Goal: Task Accomplishment & Management: Manage account settings

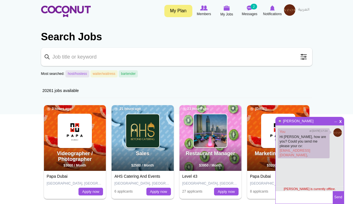
click at [287, 9] on img at bounding box center [289, 9] width 11 height 11
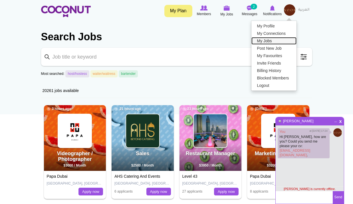
click at [269, 43] on link "My Jobs" at bounding box center [274, 40] width 45 height 7
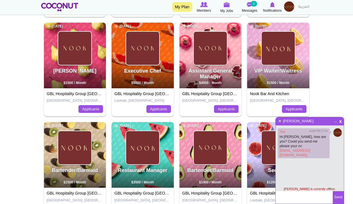
scroll to position [200, 0]
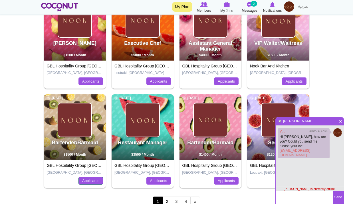
click at [88, 177] on link "Applicants" at bounding box center [91, 181] width 25 height 8
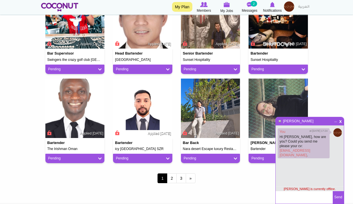
scroll to position [457, 0]
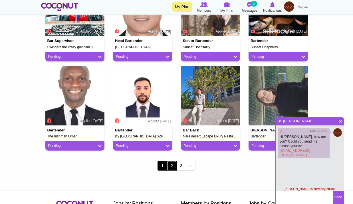
click at [171, 168] on link "2" at bounding box center [172, 166] width 10 height 10
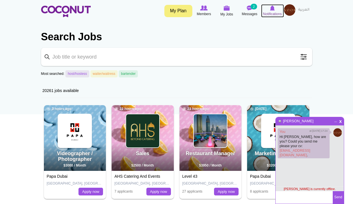
click at [269, 13] on span "Notifications" at bounding box center [272, 14] width 19 height 6
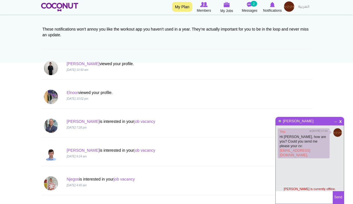
scroll to position [57, 0]
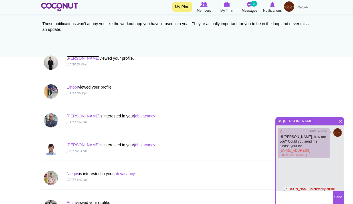
click at [75, 56] on link "[PERSON_NAME]" at bounding box center [83, 58] width 33 height 5
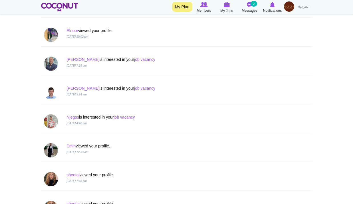
scroll to position [171, 0]
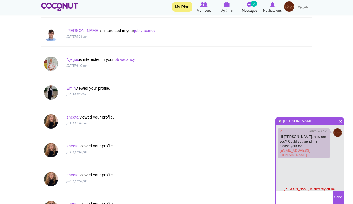
click at [286, 8] on img at bounding box center [289, 6] width 10 height 10
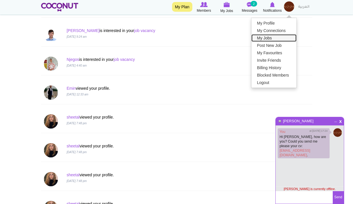
click at [269, 37] on link "My Jobs" at bounding box center [274, 37] width 45 height 7
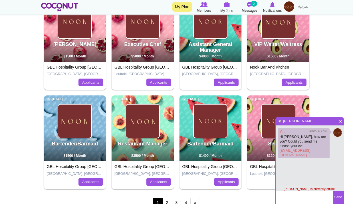
scroll to position [228, 0]
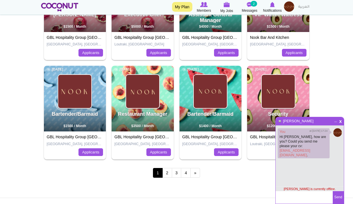
click at [97, 159] on div "Bartender/Barmaid 3 months ago $1500 / Month GBL Hospitality Group Bahrain Mana…" at bounding box center [75, 112] width 68 height 99
click at [97, 156] on link "Applicants" at bounding box center [91, 152] width 25 height 8
click at [98, 151] on link "Applicants" at bounding box center [91, 152] width 25 height 8
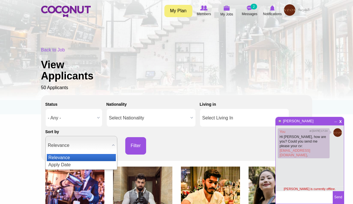
drag, startPoint x: 0, startPoint y: 0, endPoint x: 228, endPoint y: 152, distance: 274.0
click at [228, 152] on div "Status - Any - Good Fit Maybe Not a Fit - Any - Nationality Select Nationality …" at bounding box center [176, 126] width 263 height 55
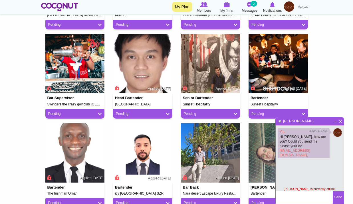
scroll to position [514, 0]
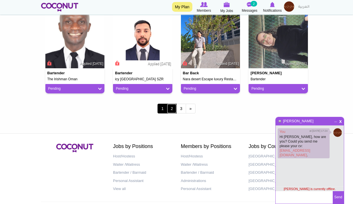
click at [173, 106] on link "2" at bounding box center [172, 109] width 10 height 10
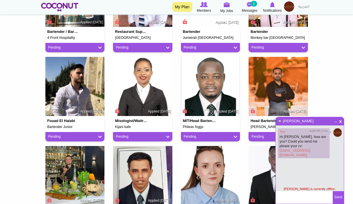
scroll to position [314, 0]
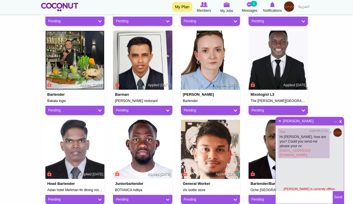
click at [85, 66] on img at bounding box center [74, 60] width 59 height 59
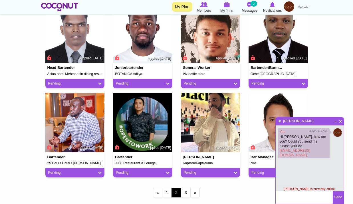
scroll to position [493, 0]
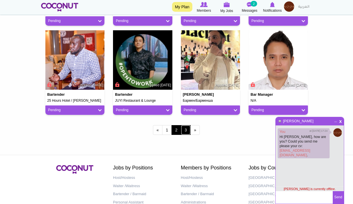
click at [189, 130] on link "3" at bounding box center [186, 130] width 10 height 10
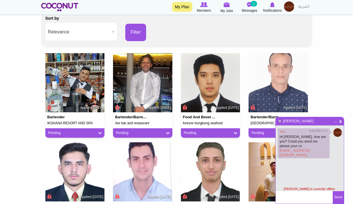
scroll to position [114, 0]
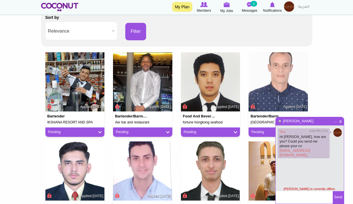
click at [340, 121] on span "x" at bounding box center [340, 120] width 5 height 4
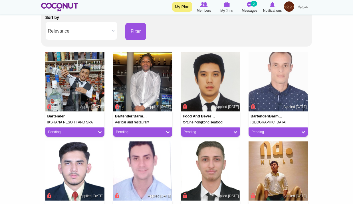
click at [288, 5] on img at bounding box center [289, 6] width 10 height 10
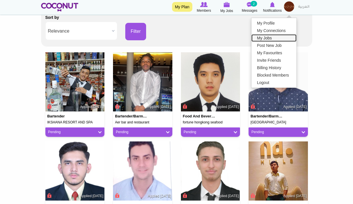
click at [272, 36] on link "My Jobs" at bounding box center [274, 37] width 45 height 7
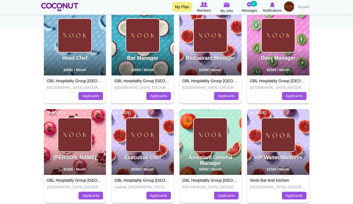
scroll to position [228, 0]
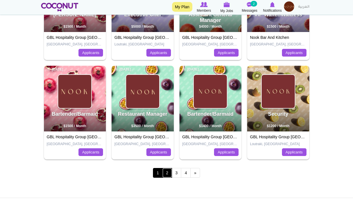
click at [170, 174] on link "2" at bounding box center [167, 173] width 10 height 10
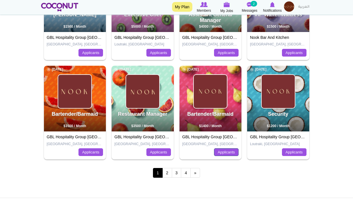
click at [228, 155] on link "Applicants" at bounding box center [226, 152] width 25 height 8
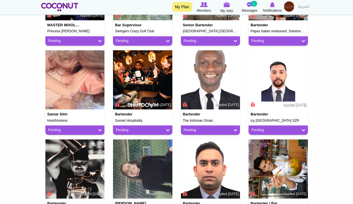
scroll to position [228, 0]
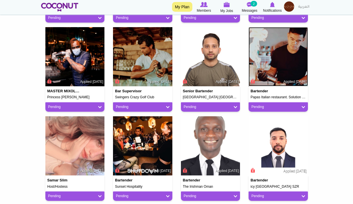
click at [270, 58] on img at bounding box center [278, 56] width 59 height 59
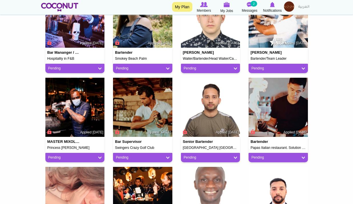
scroll to position [57, 0]
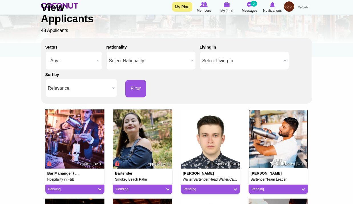
click at [281, 135] on img at bounding box center [278, 138] width 59 height 59
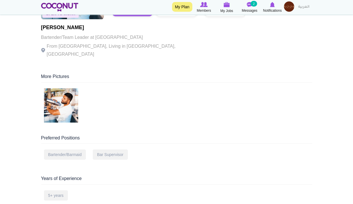
scroll to position [29, 0]
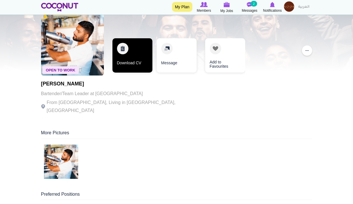
click at [141, 52] on link "Download CV" at bounding box center [133, 55] width 40 height 34
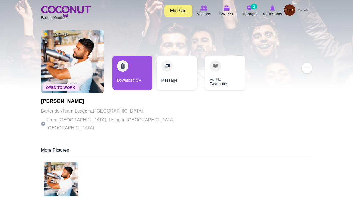
scroll to position [0, 0]
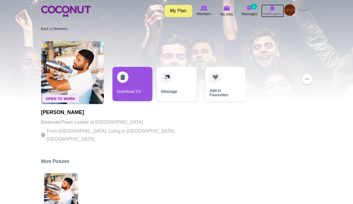
click at [274, 14] on span "Notifications" at bounding box center [272, 14] width 19 height 6
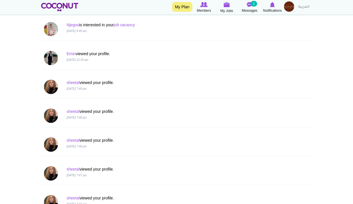
scroll to position [257, 0]
